Goal: Transaction & Acquisition: Subscribe to service/newsletter

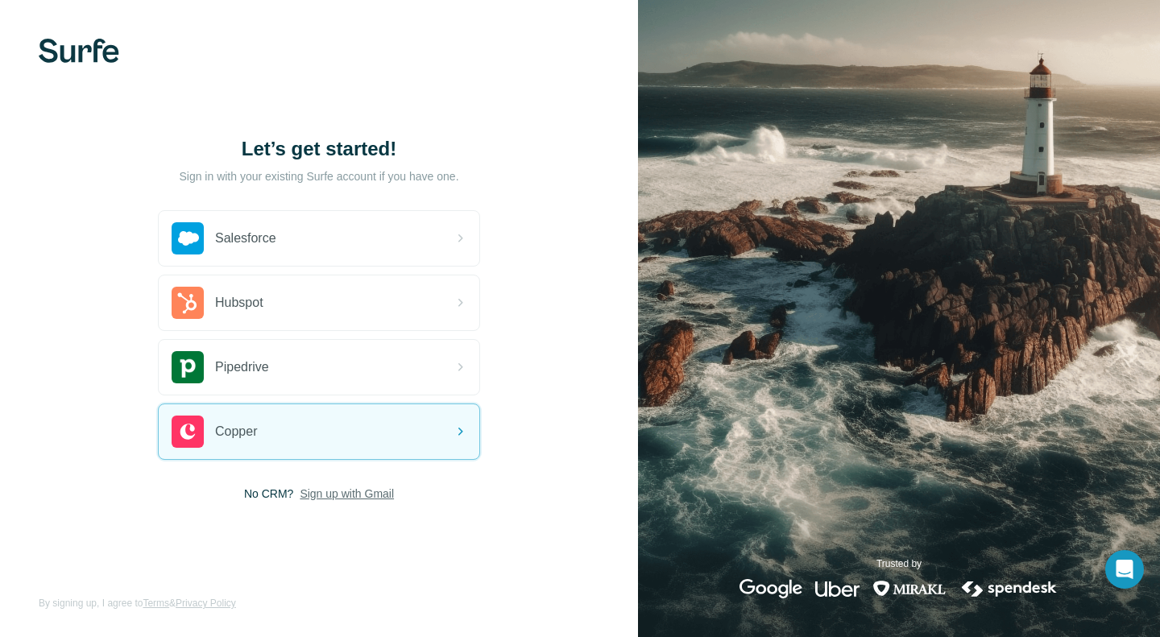
click at [342, 491] on span "Sign up with Gmail" at bounding box center [347, 494] width 94 height 16
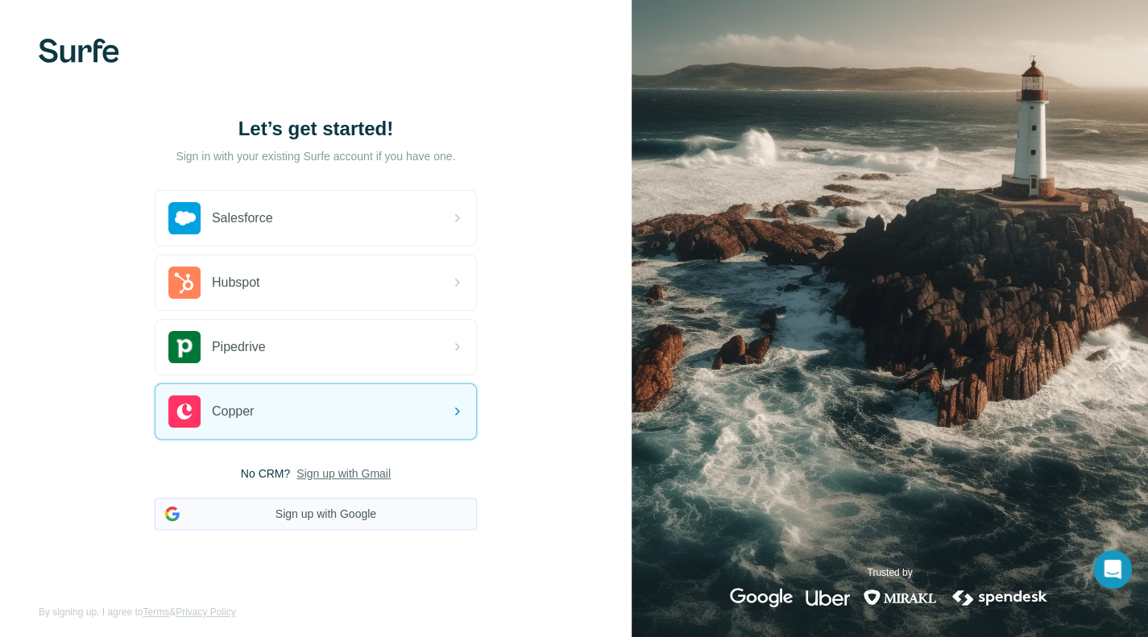
click at [369, 518] on button "Sign up with Google" at bounding box center [316, 514] width 322 height 32
